Goal: Entertainment & Leisure: Browse casually

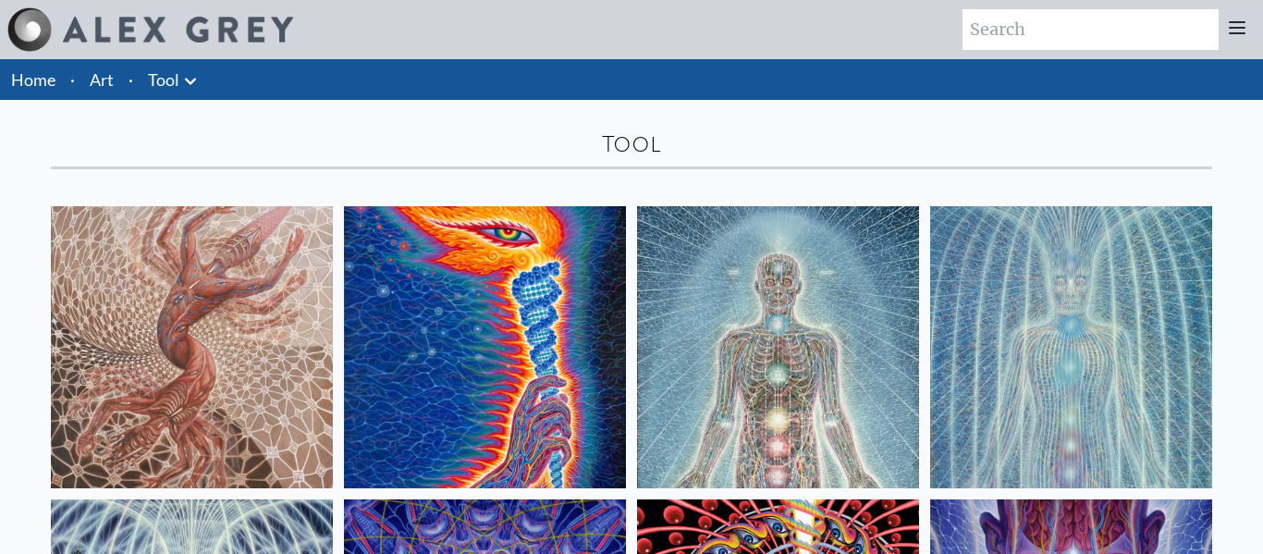
scroll to position [449, 0]
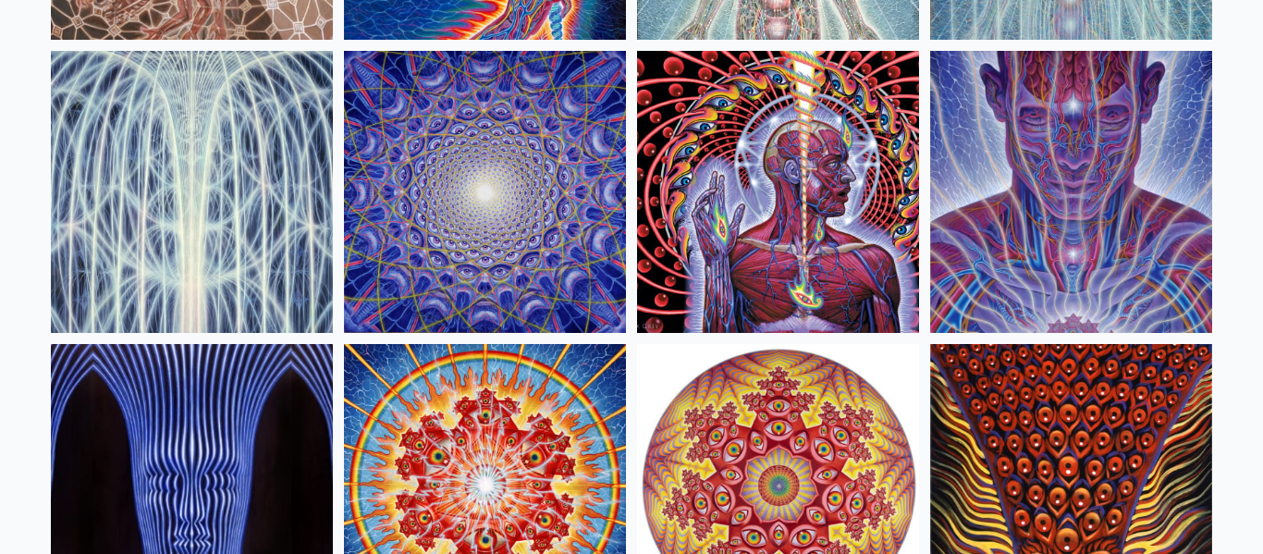
click at [852, 199] on img at bounding box center [778, 192] width 282 height 282
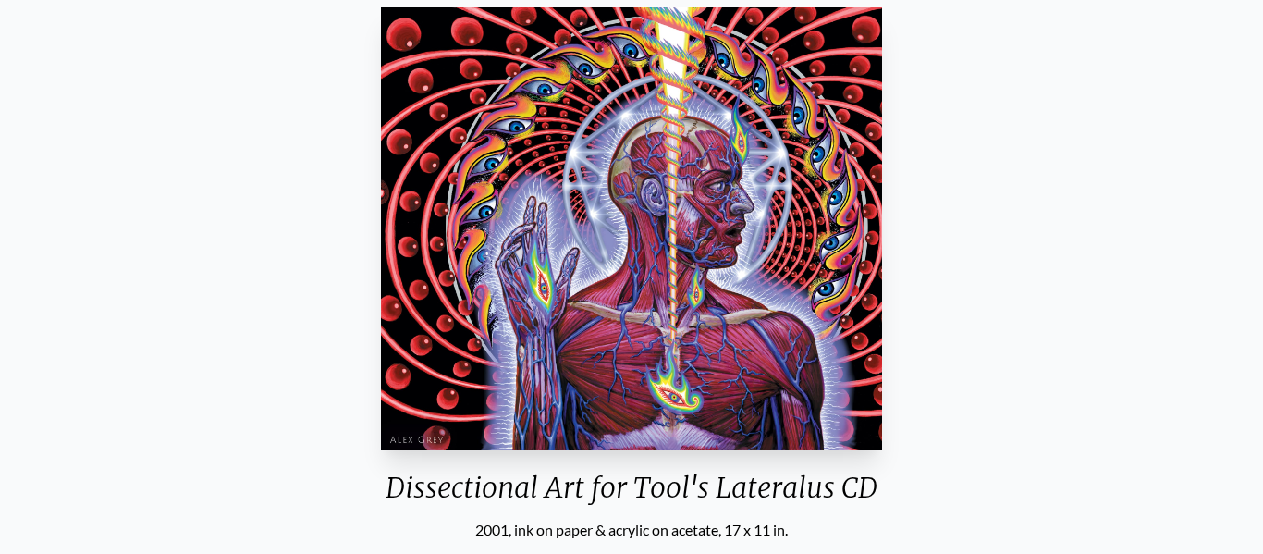
scroll to position [173, 0]
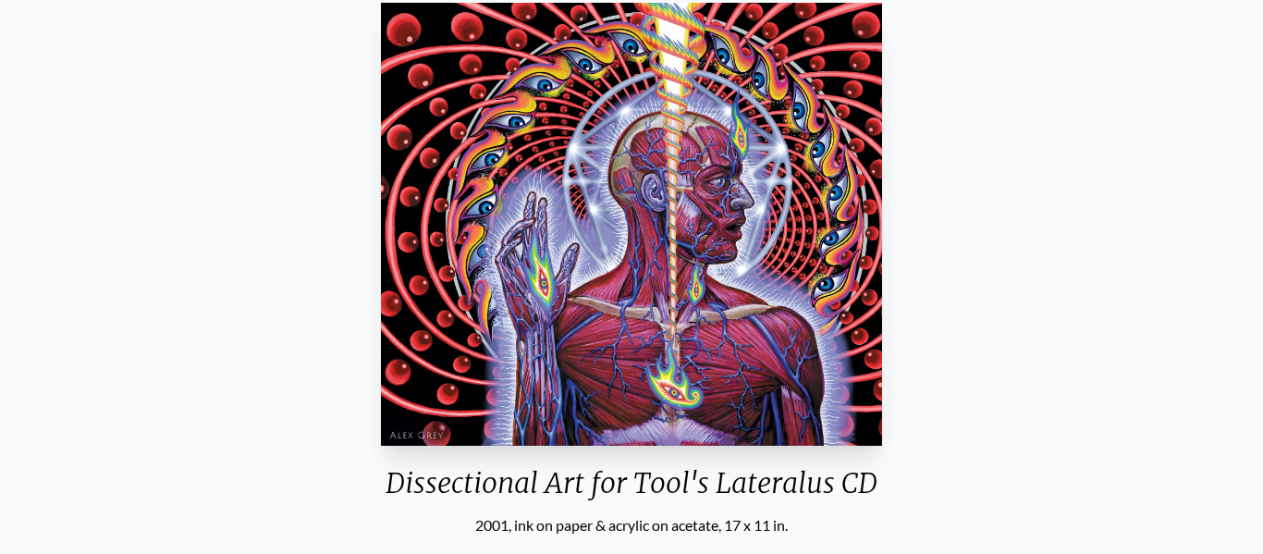
click at [719, 196] on img "7 / 16" at bounding box center [631, 224] width 500 height 443
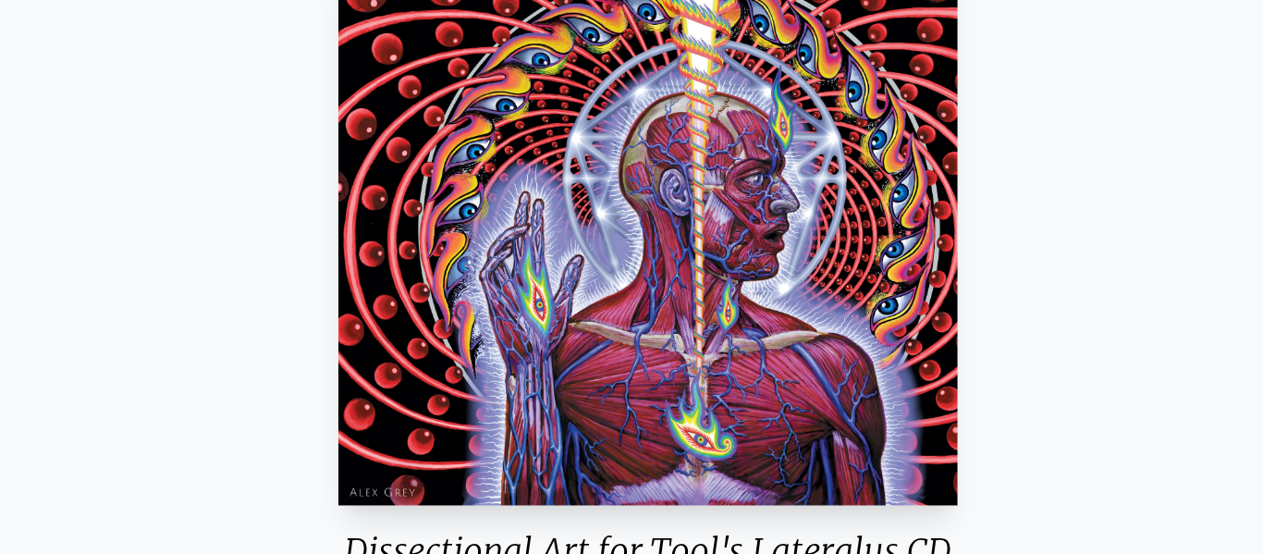
click at [651, 217] on img "7 / 16" at bounding box center [631, 224] width 500 height 443
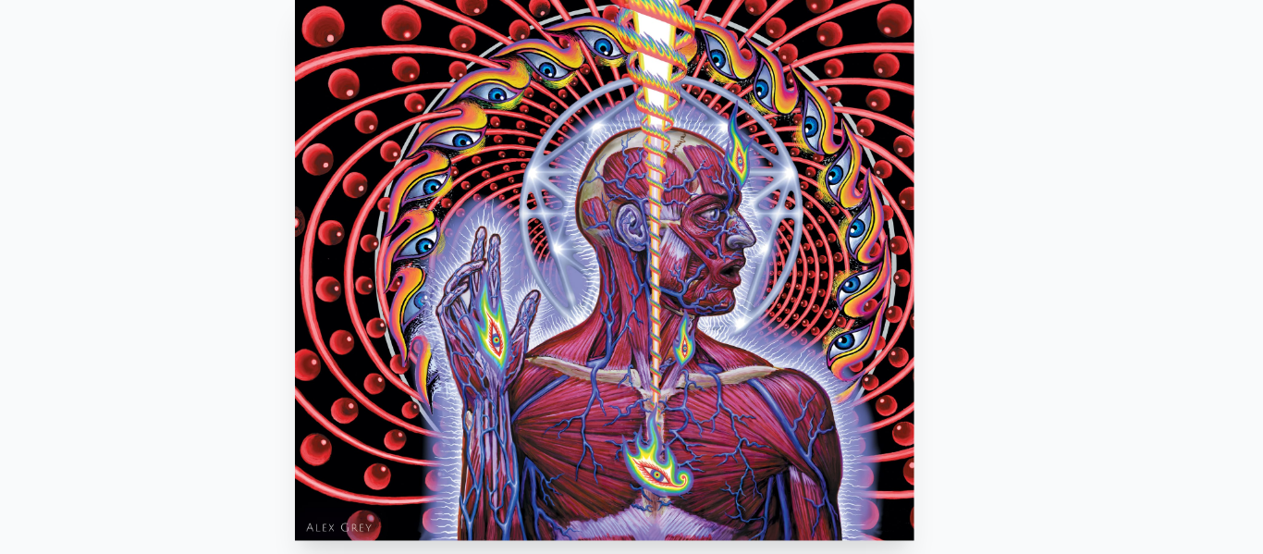
click at [580, 75] on img "7 / 16" at bounding box center [631, 224] width 500 height 443
